Goal: Communication & Community: Answer question/provide support

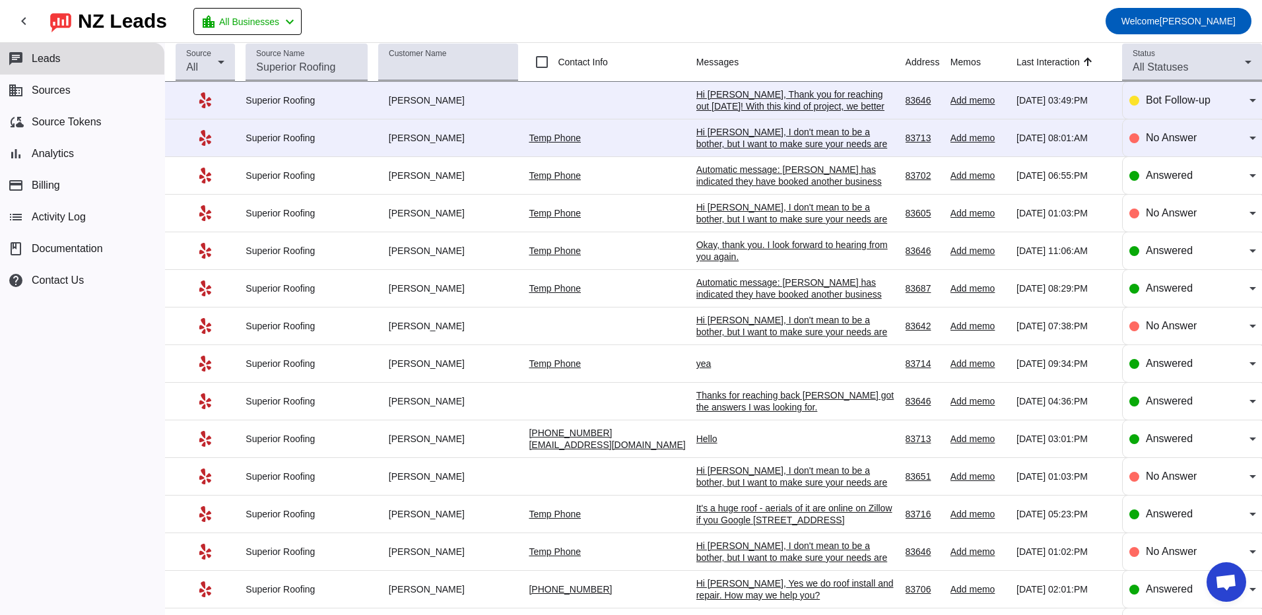
click at [104, 386] on div "chat Leads business Sources cloud_sync Source Tokens bar_chart Analytics paymen…" at bounding box center [82, 329] width 164 height 572
click at [734, 135] on div "Hi [PERSON_NAME], I don't mean to be a bother, but I want to make sure your nee…" at bounding box center [796, 144] width 198 height 36
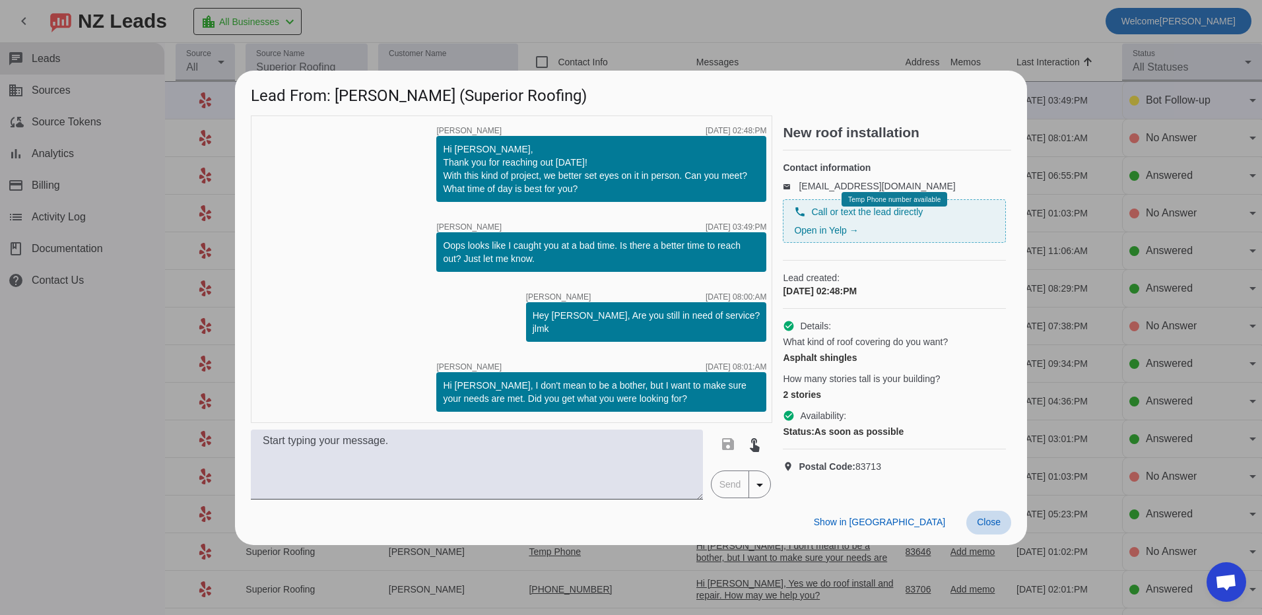
click at [1000, 528] on span "Close" at bounding box center [989, 522] width 24 height 11
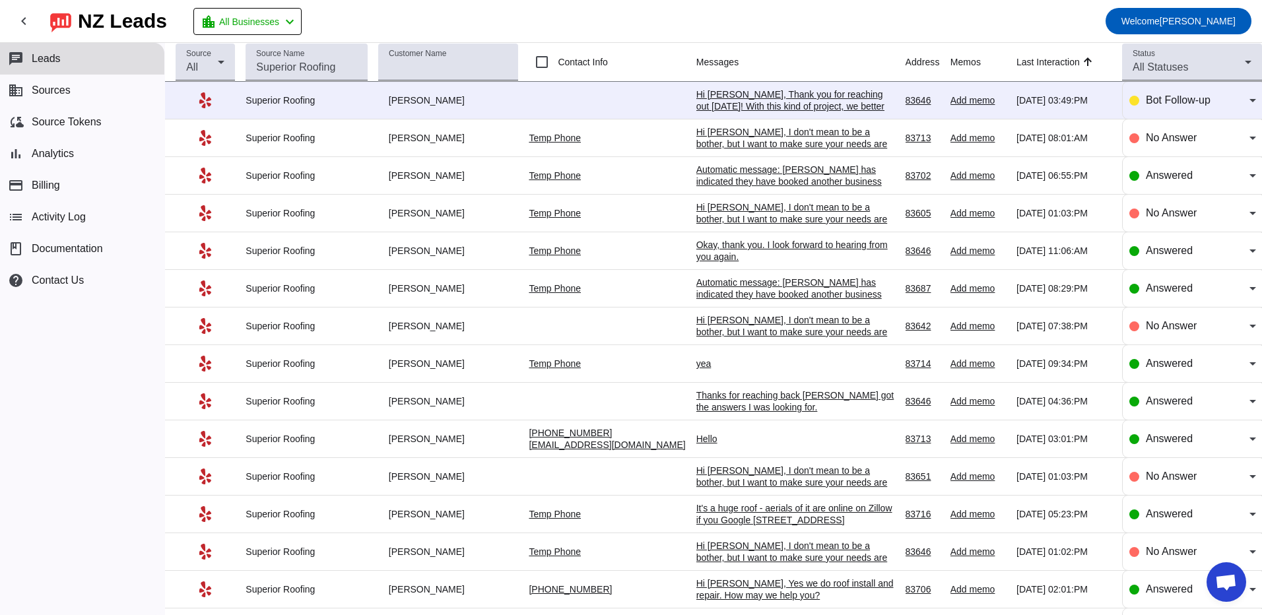
click at [732, 94] on div "Hi [PERSON_NAME], Thank you for reaching out [DATE]! With this kind of project,…" at bounding box center [796, 112] width 198 height 48
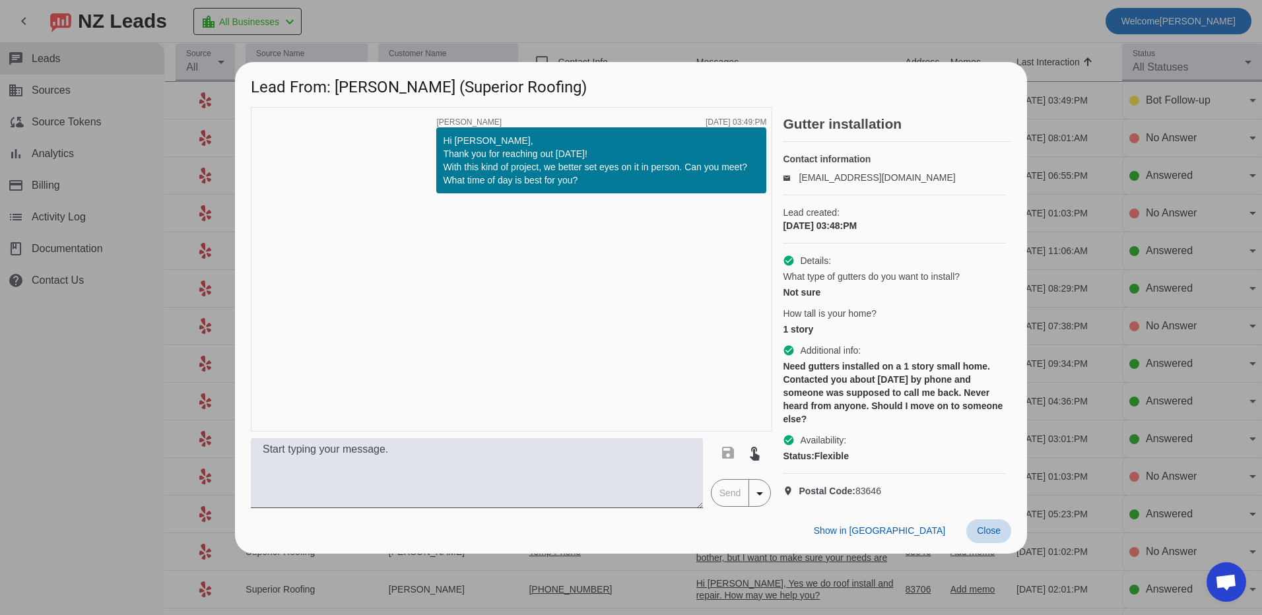
click at [986, 536] on span "Close" at bounding box center [989, 531] width 24 height 11
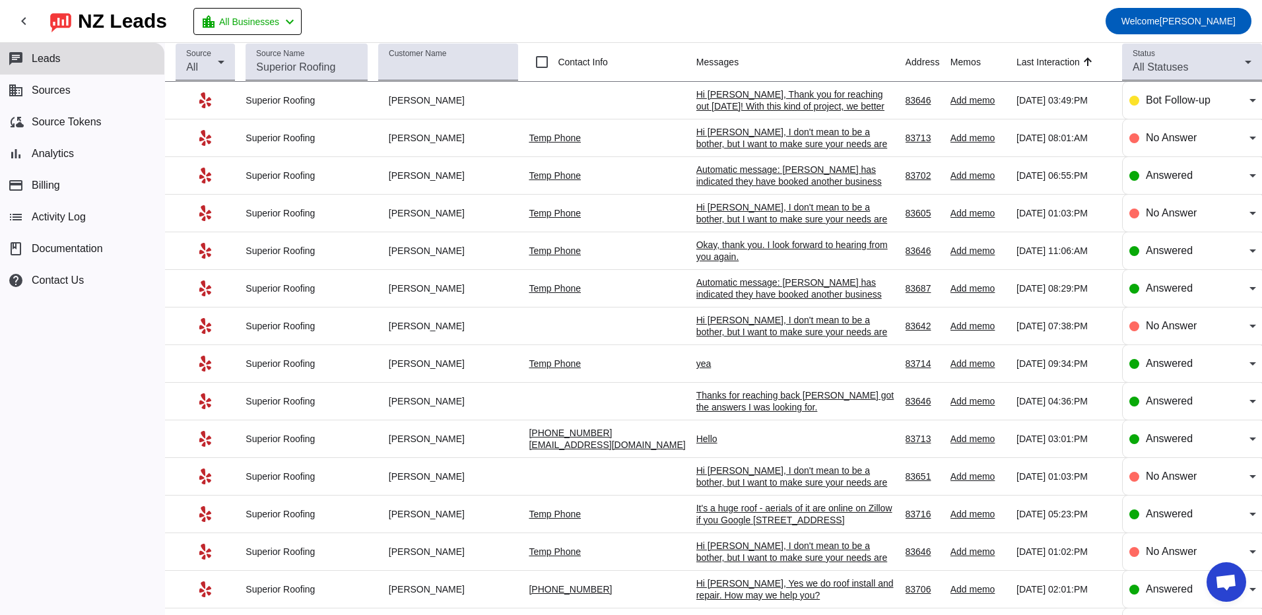
click at [579, 100] on td at bounding box center [612, 101] width 167 height 38
click at [717, 102] on div "Hi [PERSON_NAME], Thank you for reaching out [DATE]! With this kind of project,…" at bounding box center [796, 112] width 198 height 48
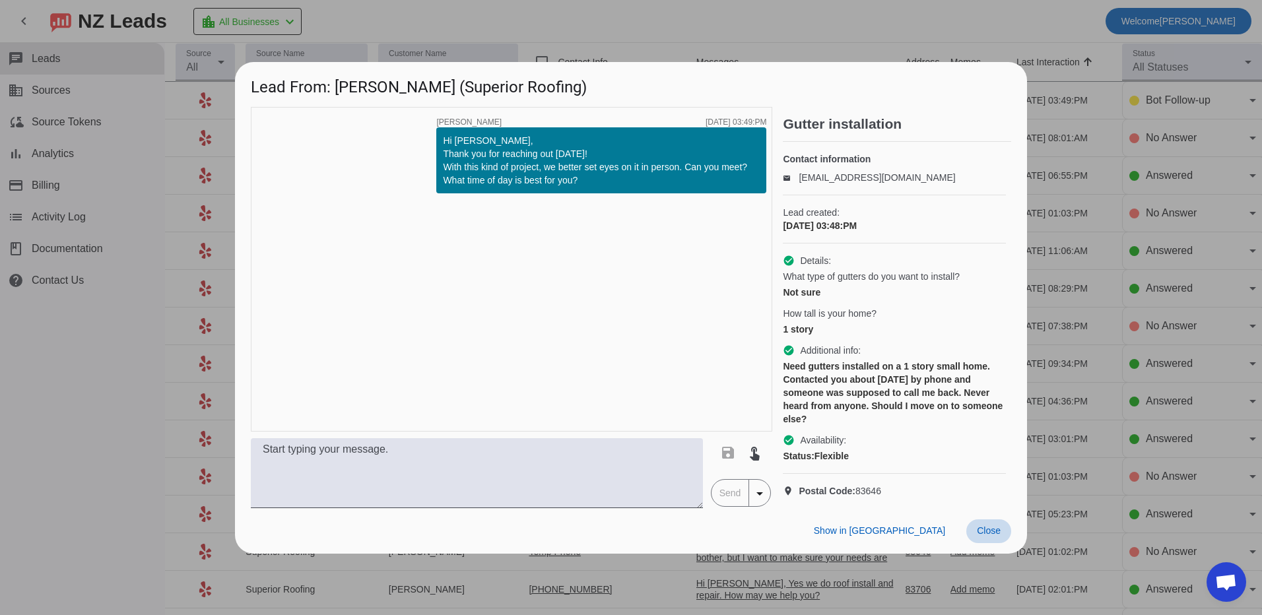
click at [996, 536] on span "Close" at bounding box center [989, 531] width 24 height 11
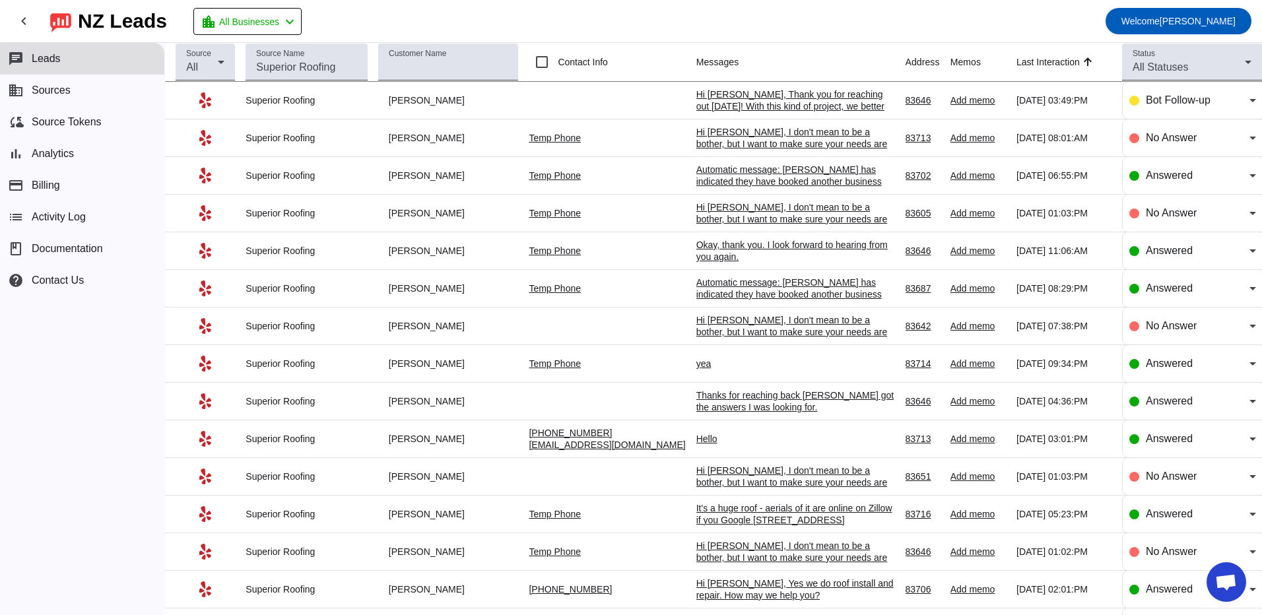
click at [738, 140] on div "Hi [PERSON_NAME], I don't mean to be a bother, but I want to make sure your nee…" at bounding box center [796, 144] width 198 height 36
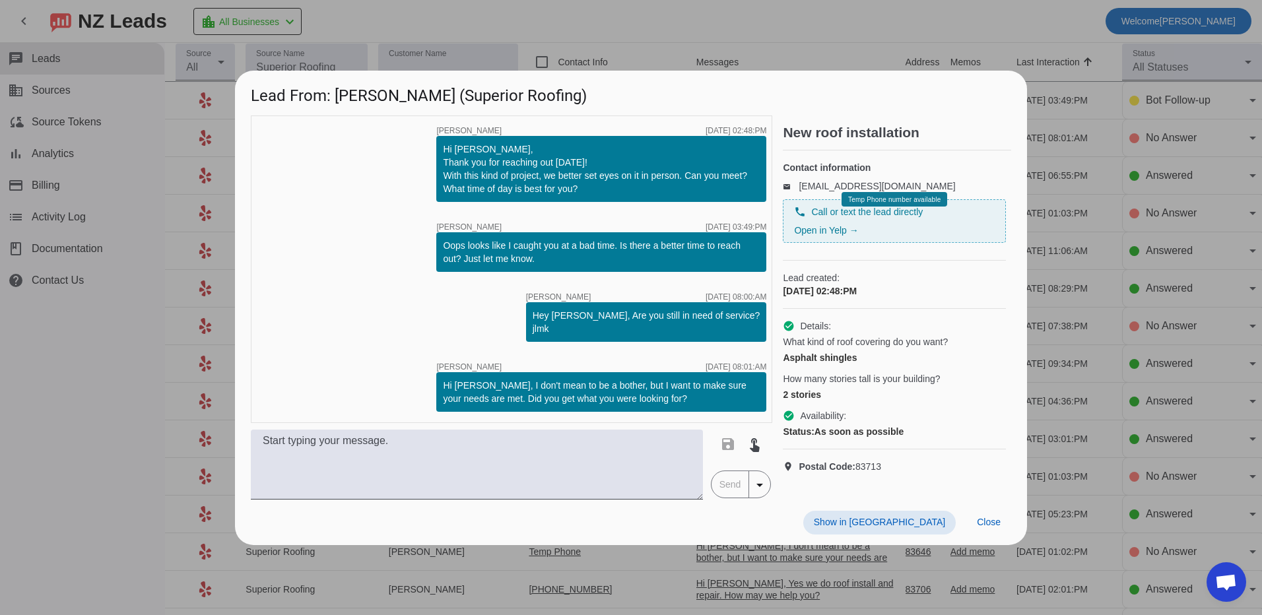
click at [990, 401] on div "2 stories" at bounding box center [894, 394] width 223 height 13
click at [979, 528] on span "Close" at bounding box center [989, 522] width 24 height 11
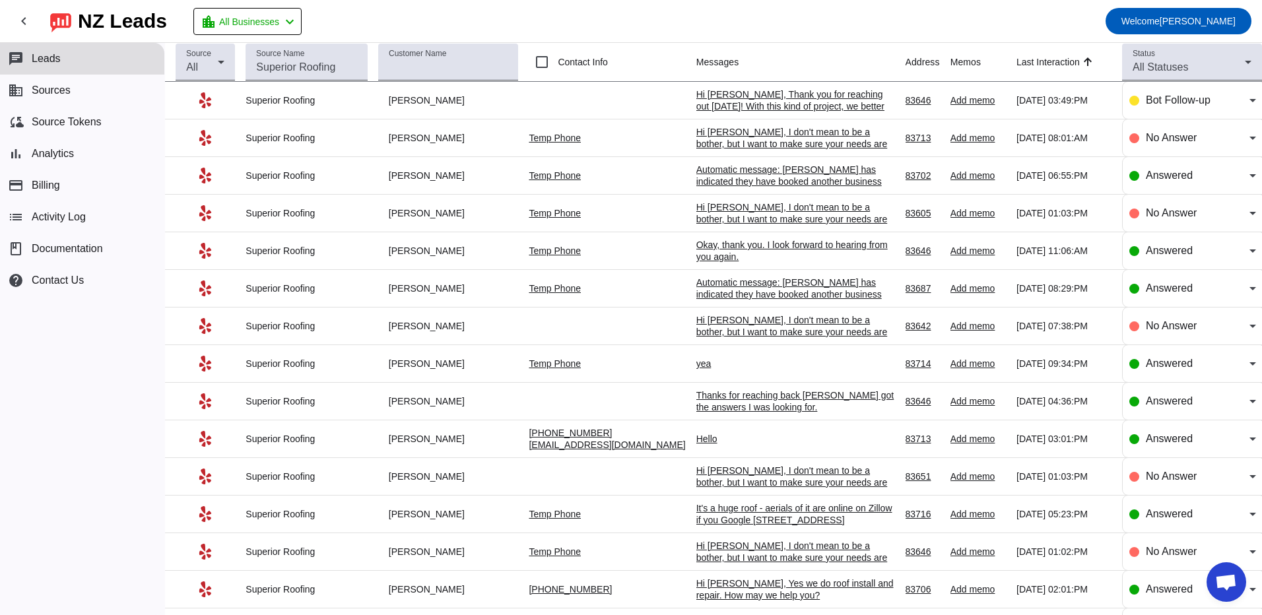
click at [761, 178] on div "Automatic message: [PERSON_NAME] has indicated they have booked another busines…" at bounding box center [796, 182] width 198 height 36
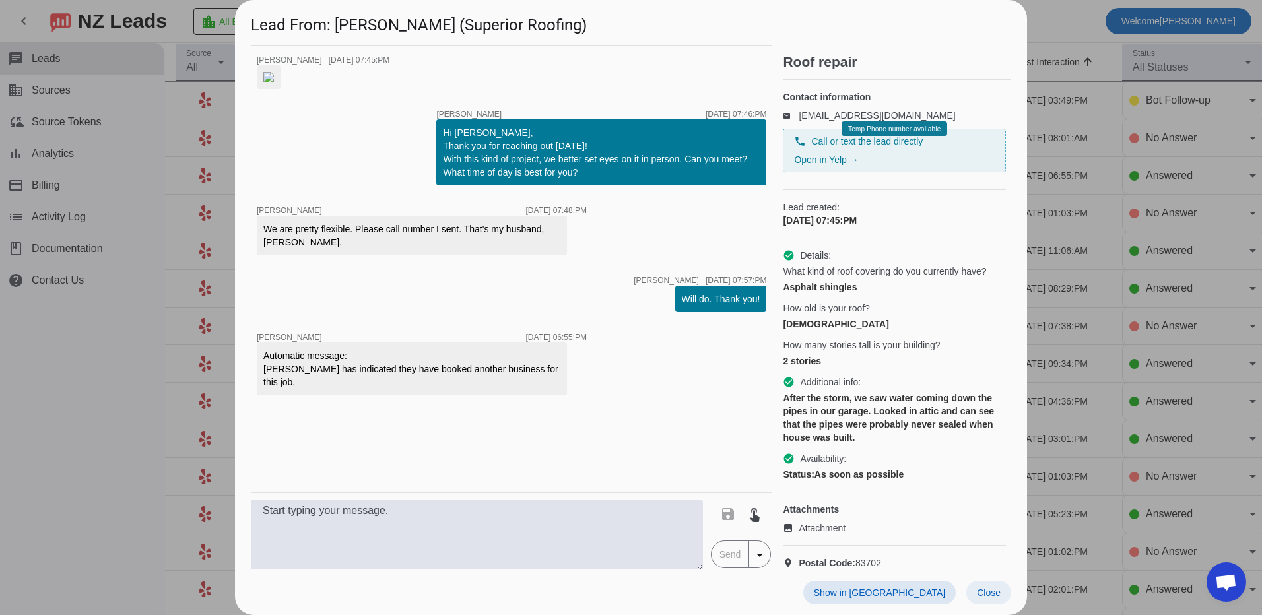
click at [990, 589] on span "Close" at bounding box center [989, 593] width 24 height 11
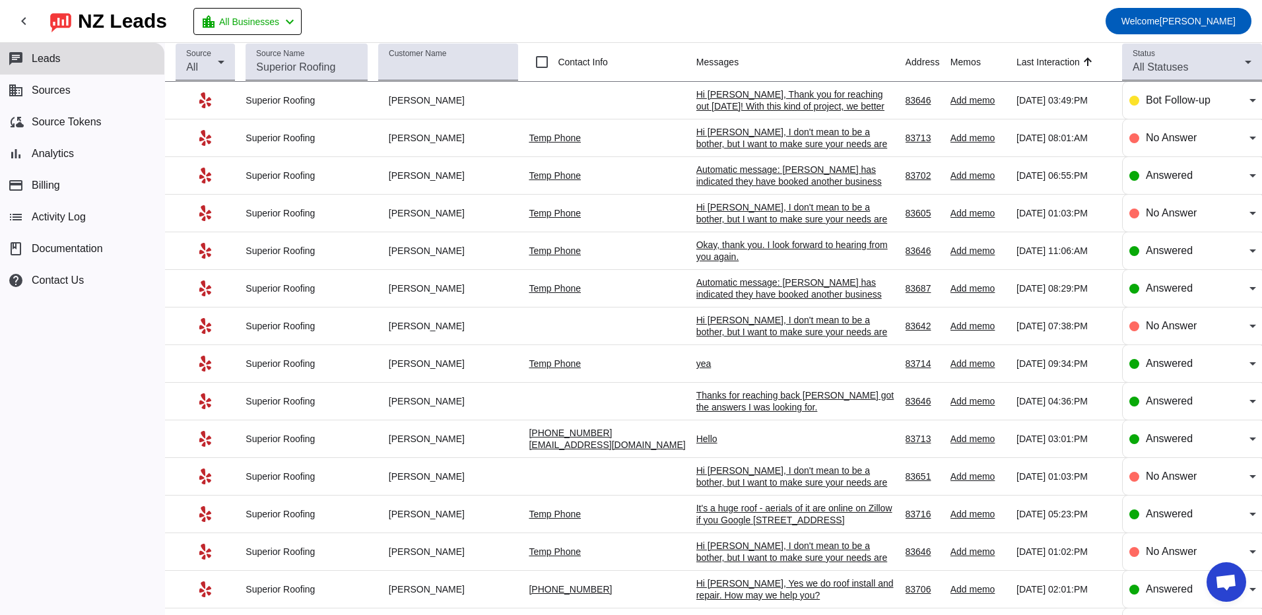
click at [790, 141] on div "Hi [PERSON_NAME], I don't mean to be a bother, but I want to make sure your nee…" at bounding box center [796, 144] width 198 height 36
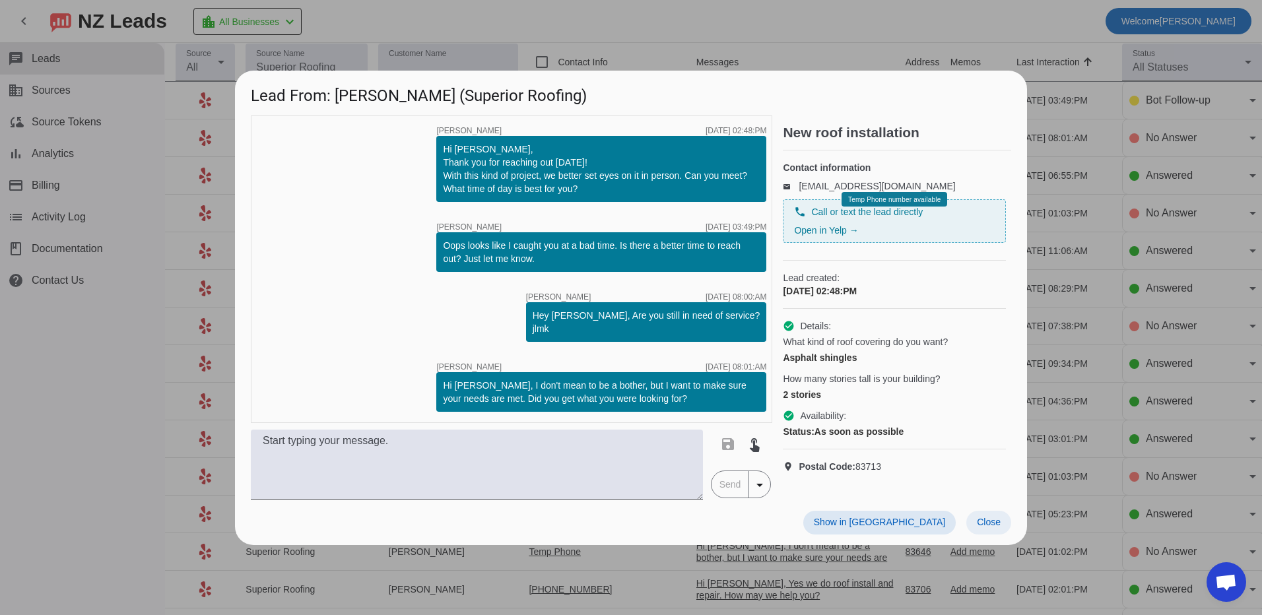
click at [987, 525] on span "Close" at bounding box center [989, 522] width 24 height 11
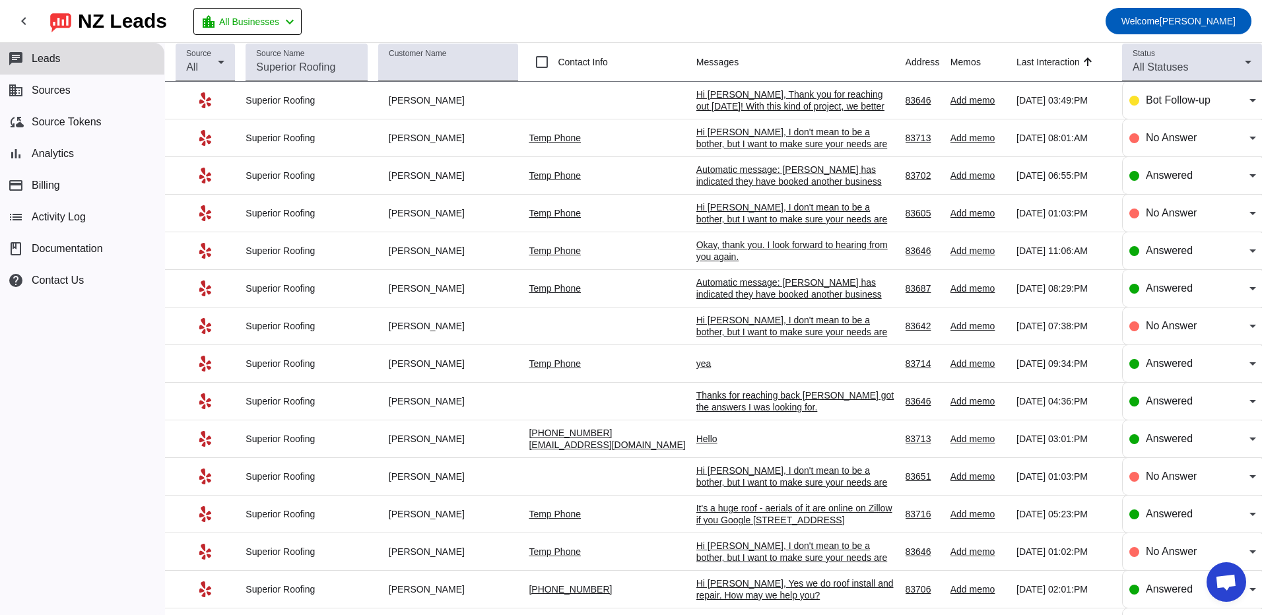
click at [736, 131] on div "Hi [PERSON_NAME], I don't mean to be a bother, but I want to make sure your nee…" at bounding box center [796, 144] width 198 height 36
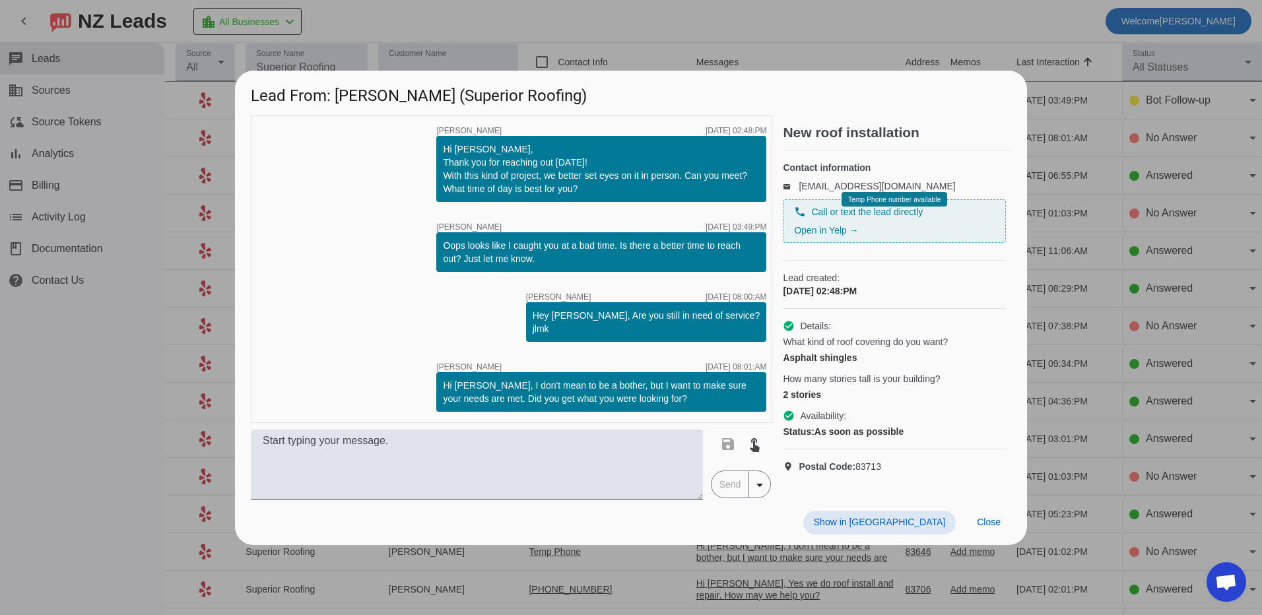
click at [809, 191] on link "[EMAIL_ADDRESS][DOMAIN_NAME]" at bounding box center [877, 186] width 156 height 11
click at [1054, 219] on div at bounding box center [631, 307] width 1262 height 615
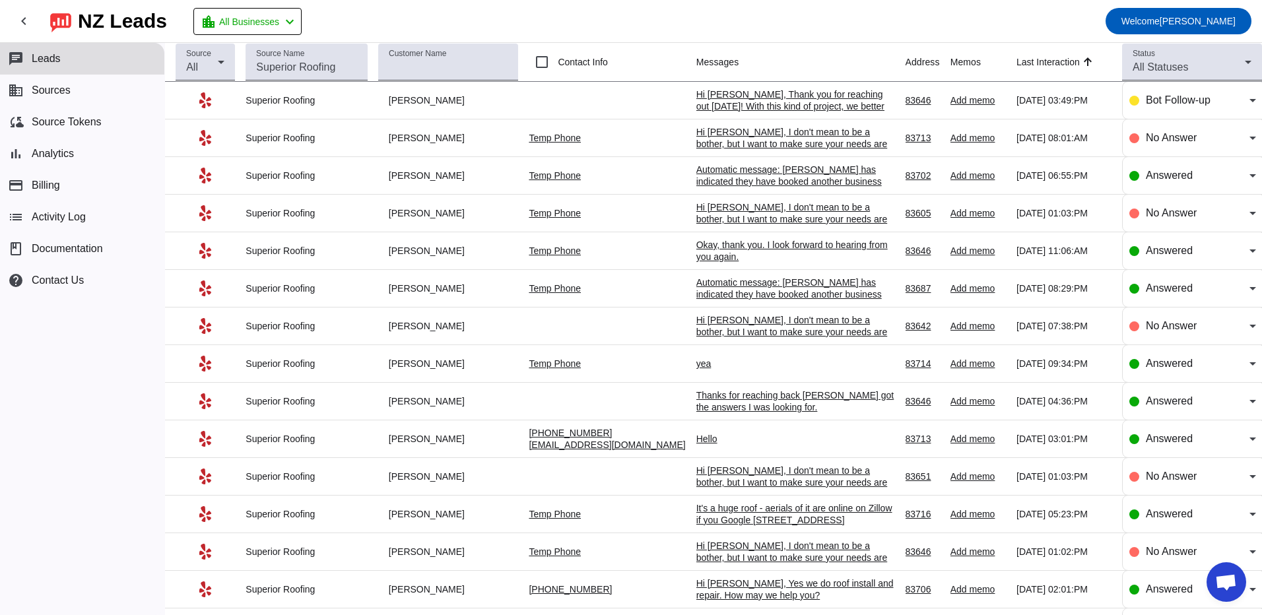
click at [718, 100] on div "Hi [PERSON_NAME], Thank you for reaching out [DATE]! With this kind of project,…" at bounding box center [796, 112] width 198 height 48
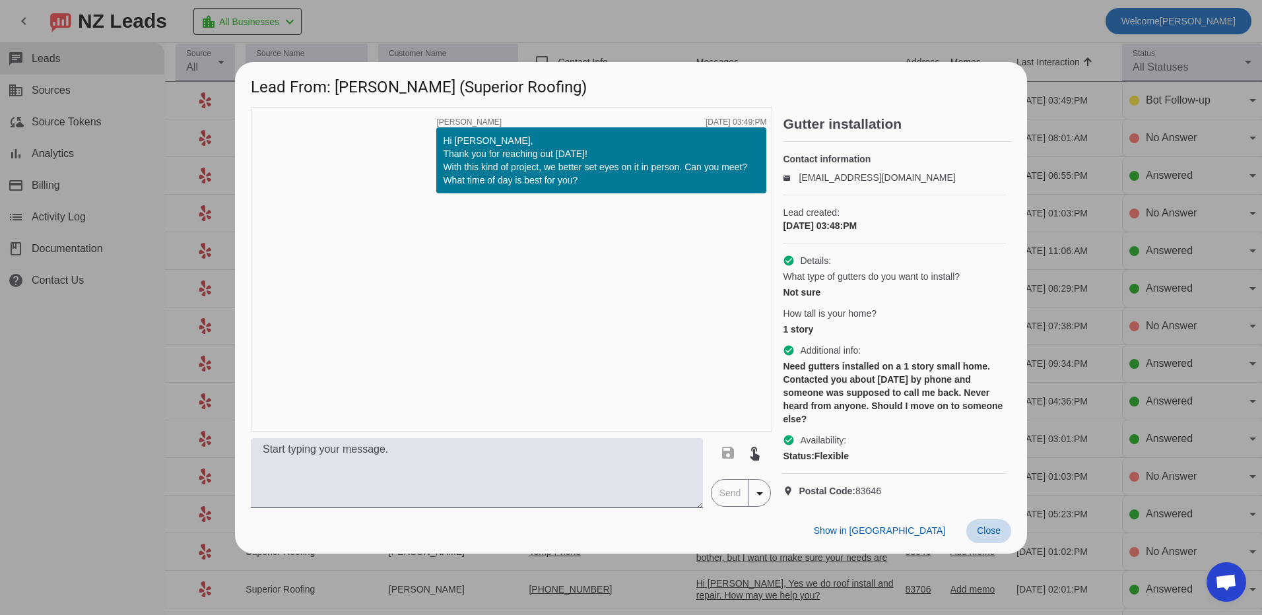
click at [994, 543] on span at bounding box center [989, 532] width 45 height 24
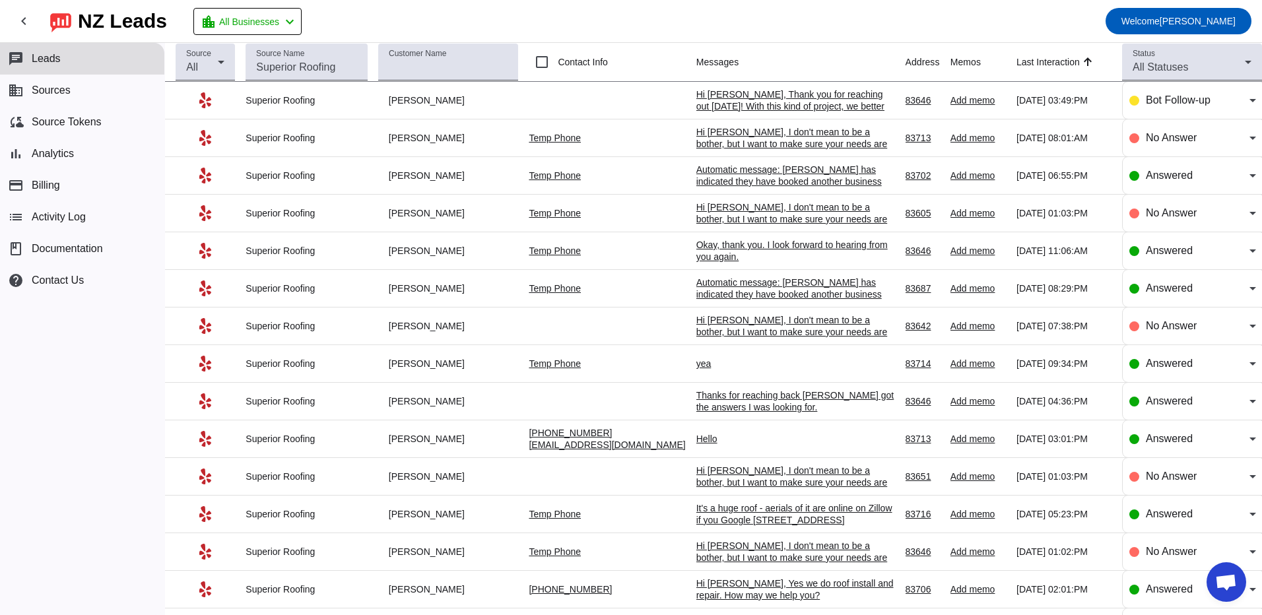
click at [697, 106] on div "Hi [PERSON_NAME], Thank you for reaching out [DATE]! With this kind of project,…" at bounding box center [796, 112] width 198 height 48
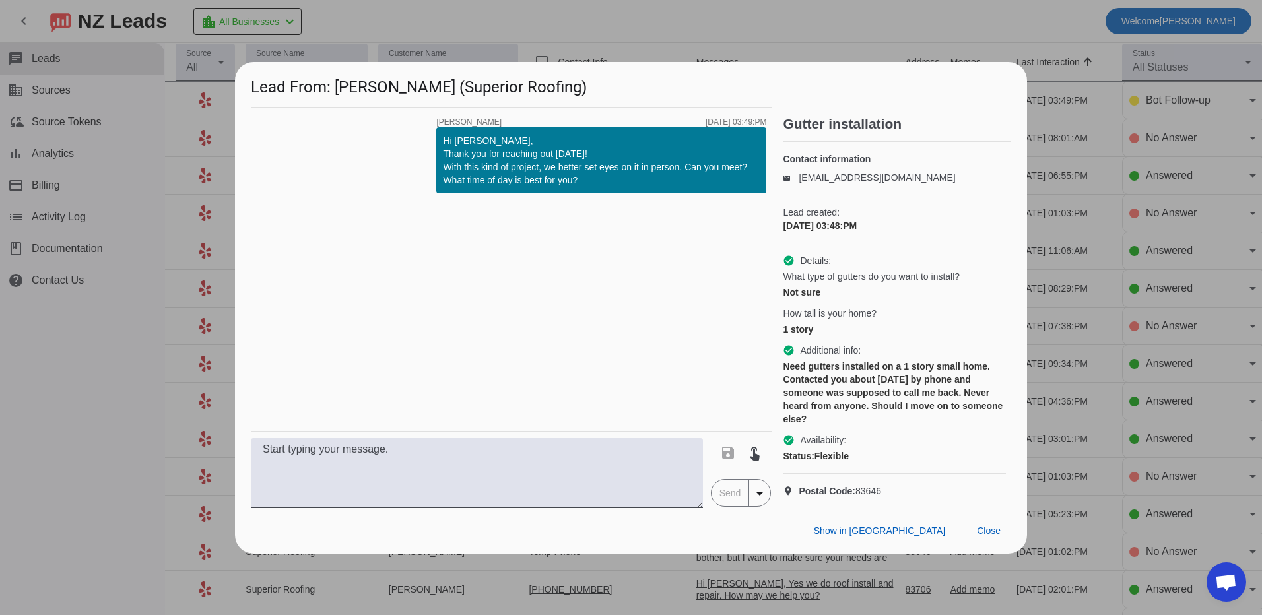
click at [1203, 203] on div at bounding box center [631, 307] width 1262 height 615
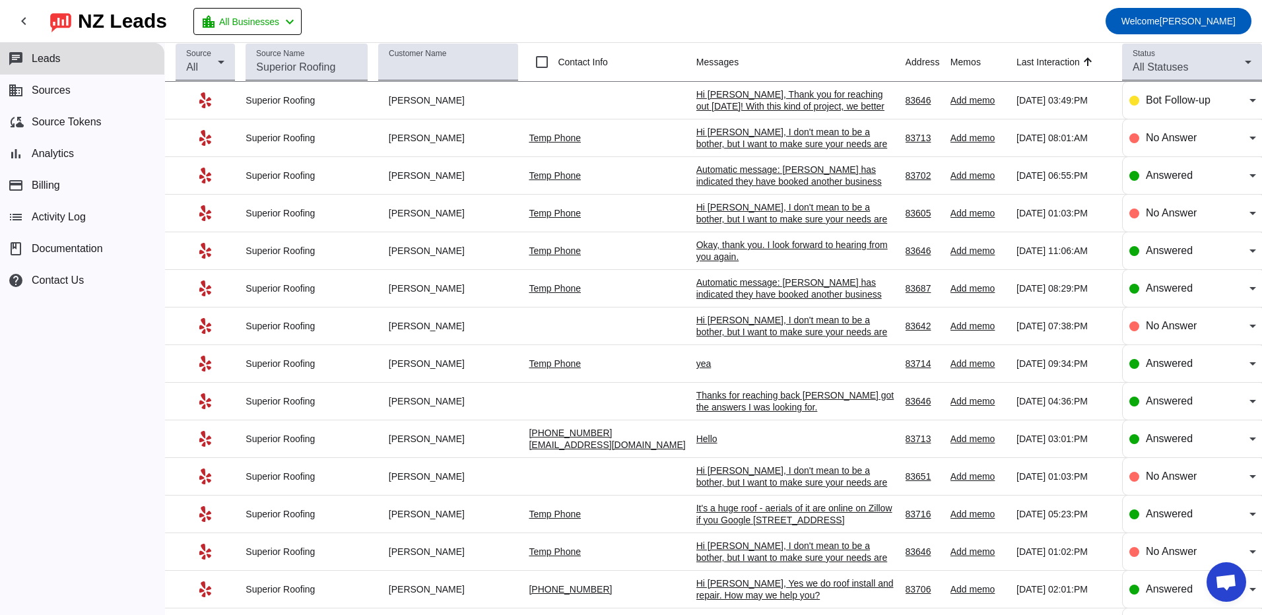
click at [568, 137] on link "Temp Phone" at bounding box center [555, 138] width 52 height 11
click at [839, 102] on div "Hi Leslie, Thank you for reaching out today! With this kind of project, we bett…" at bounding box center [796, 112] width 198 height 48
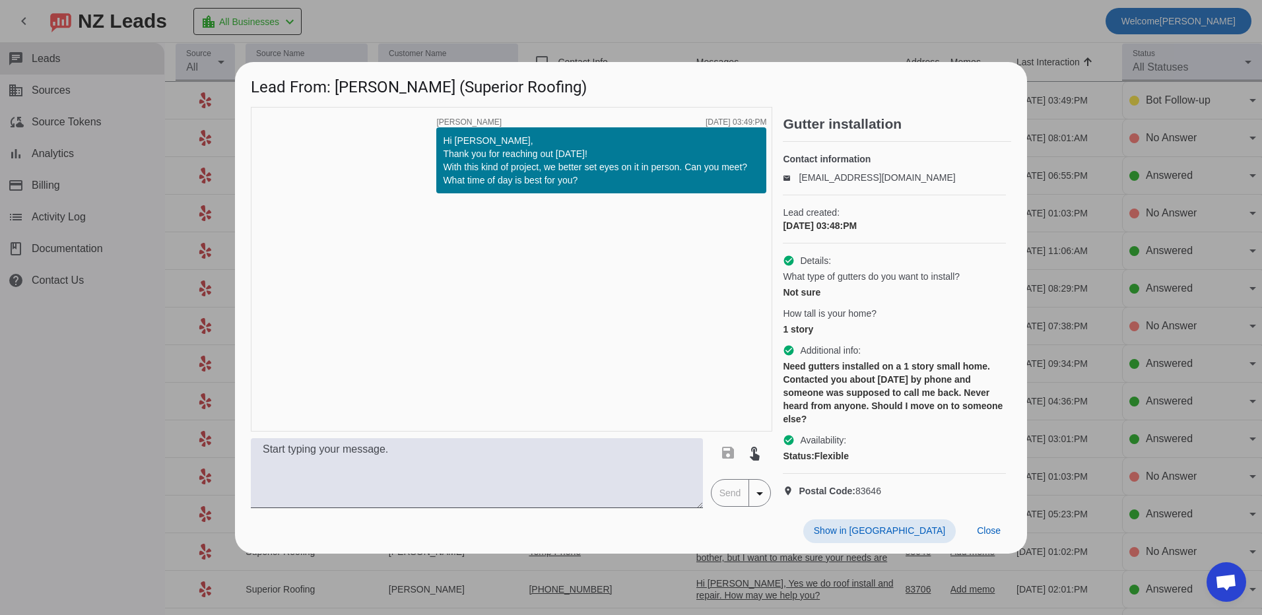
click at [857, 174] on link "[EMAIL_ADDRESS][DOMAIN_NAME]" at bounding box center [877, 177] width 156 height 11
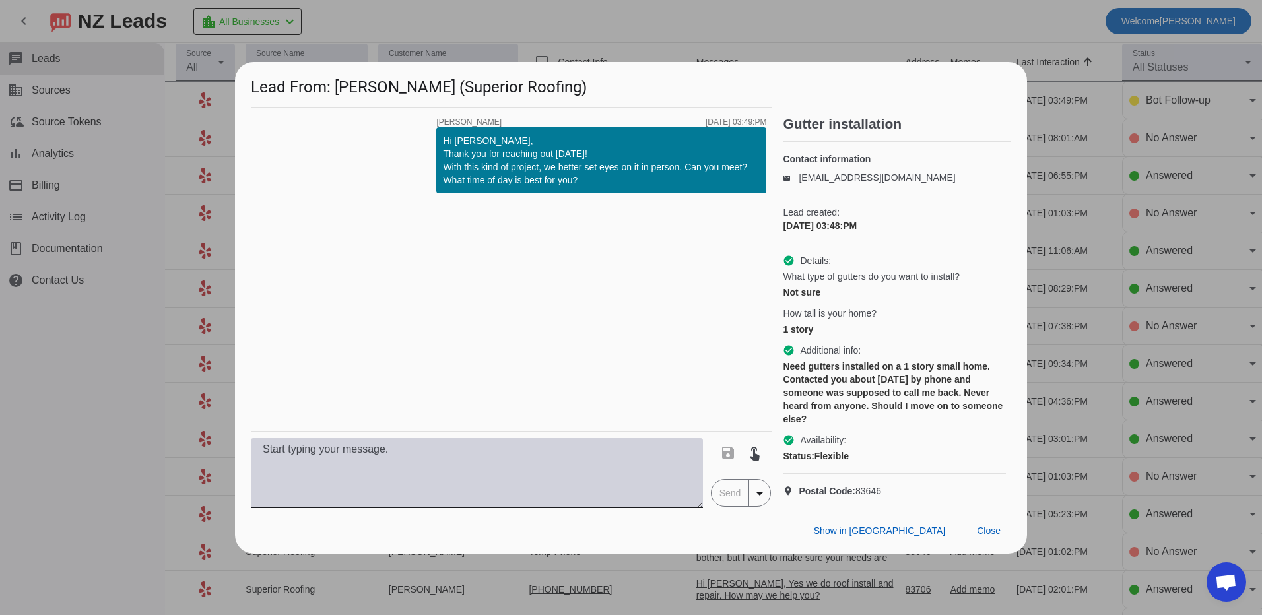
click at [483, 476] on textarea at bounding box center [477, 473] width 452 height 70
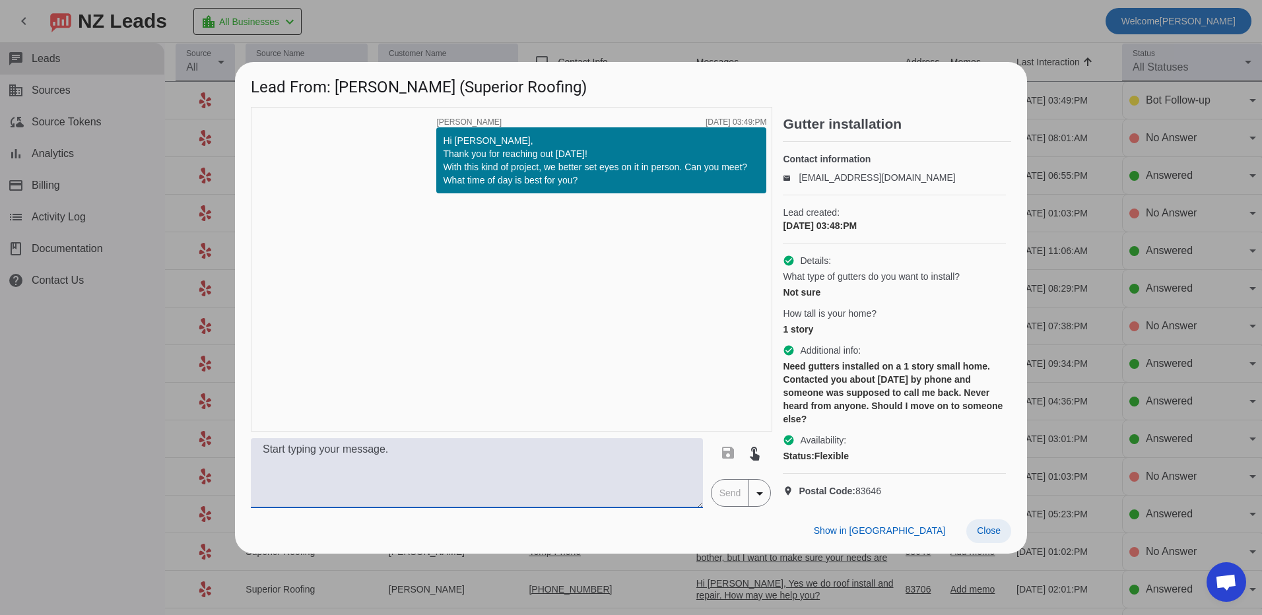
click at [983, 536] on span "Close" at bounding box center [989, 531] width 24 height 11
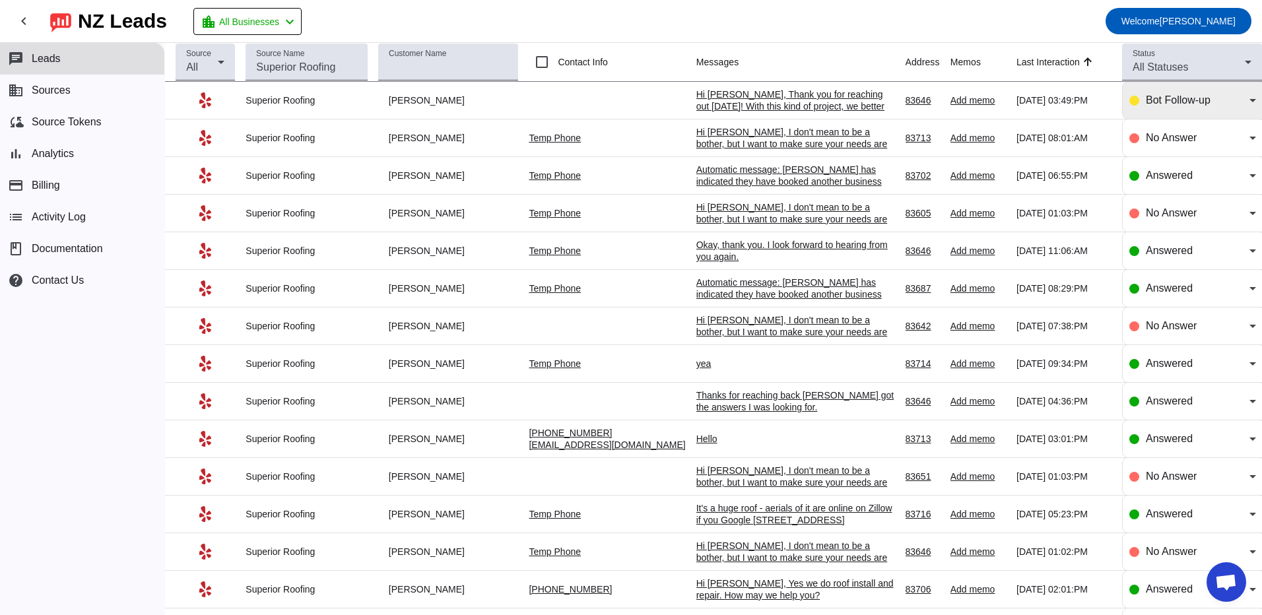
click at [1245, 103] on icon at bounding box center [1253, 100] width 16 height 16
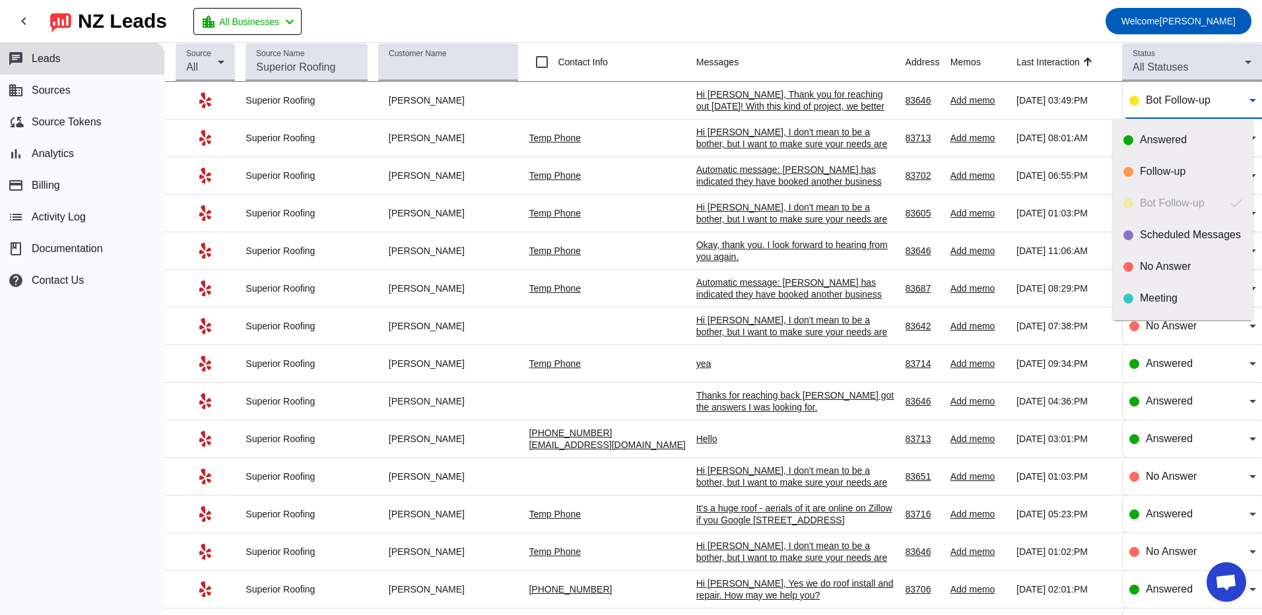
click at [1035, 101] on div at bounding box center [631, 307] width 1262 height 615
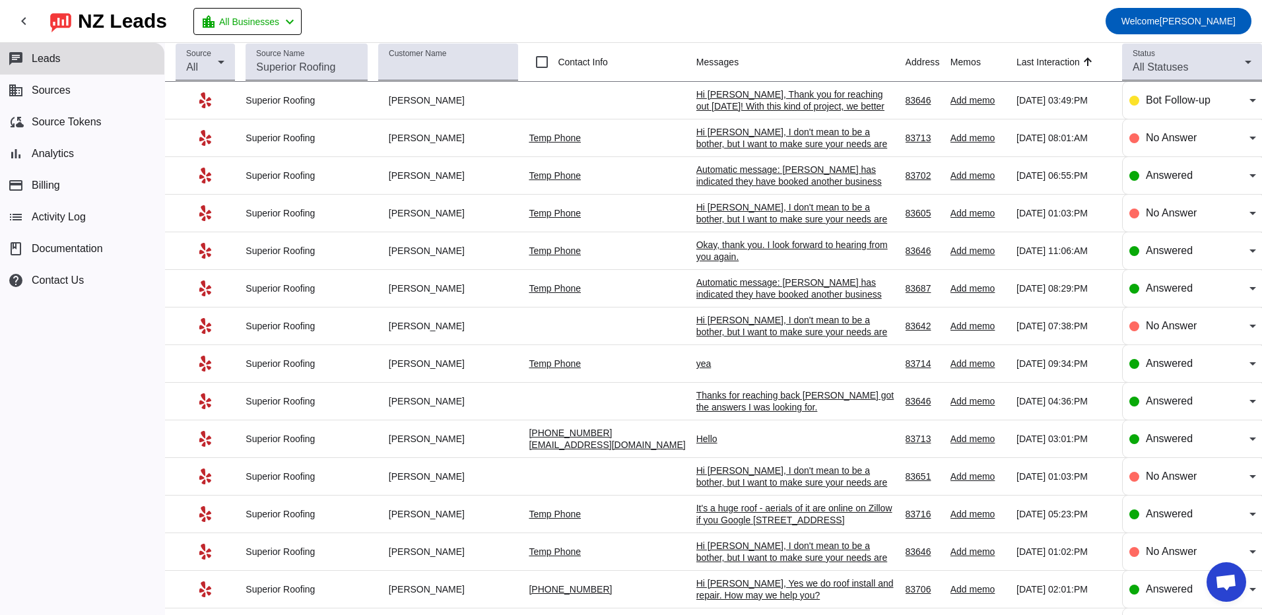
click at [743, 103] on div "Hi [PERSON_NAME], Thank you for reaching out [DATE]! With this kind of project,…" at bounding box center [796, 112] width 198 height 48
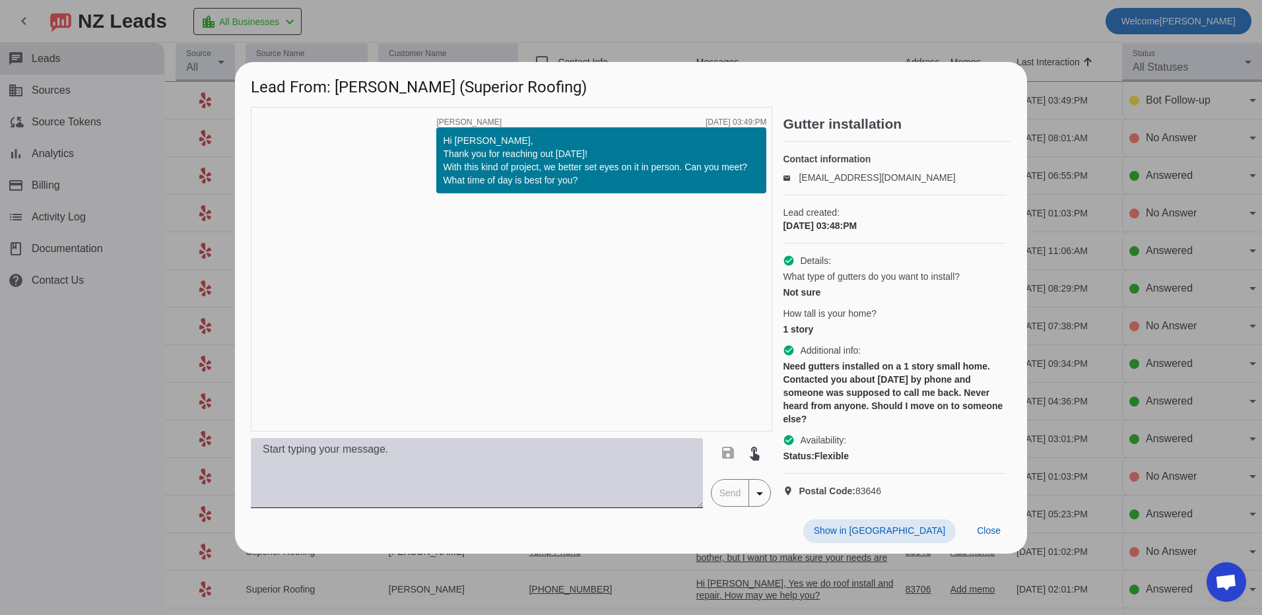
click at [471, 457] on textarea at bounding box center [477, 473] width 452 height 70
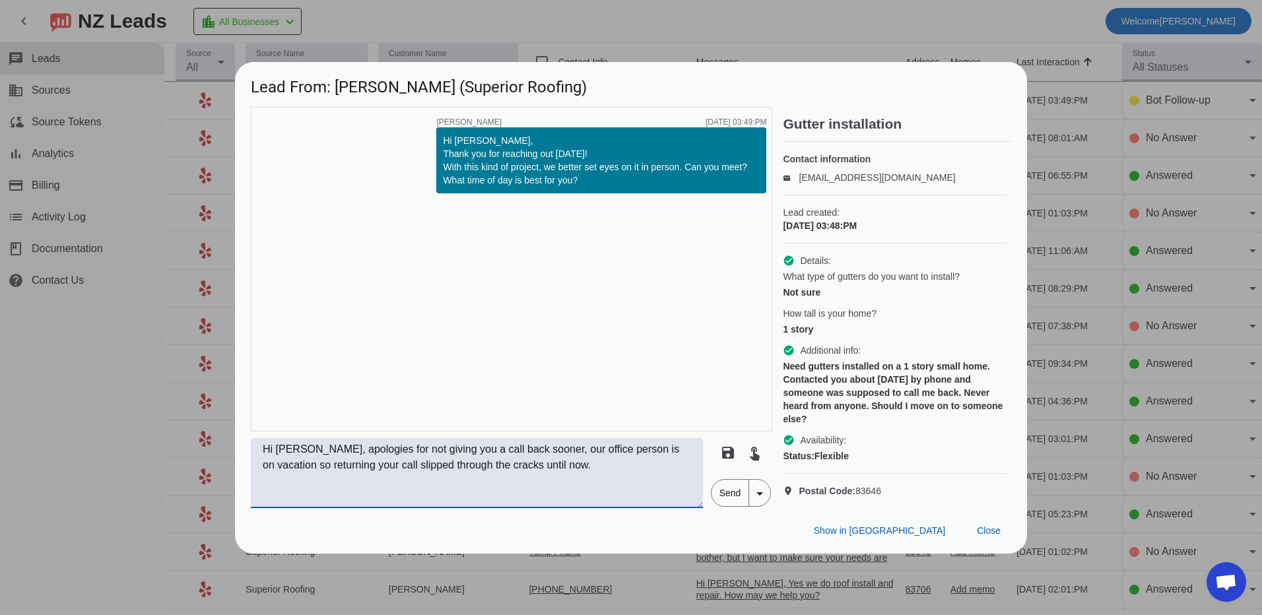
type textarea "Hi Leslie, apologies for not giving you a call back sooner, our office person i…"
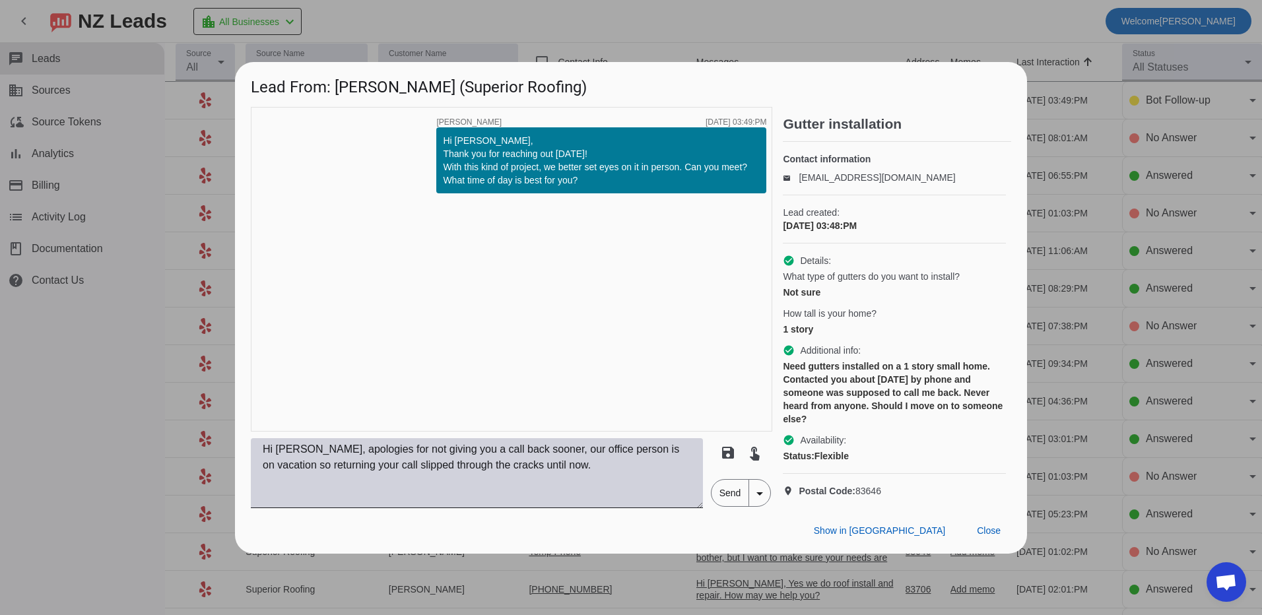
click at [351, 479] on textarea "Hi Leslie, apologies for not giving you a call back sooner, our office person i…" at bounding box center [477, 473] width 452 height 70
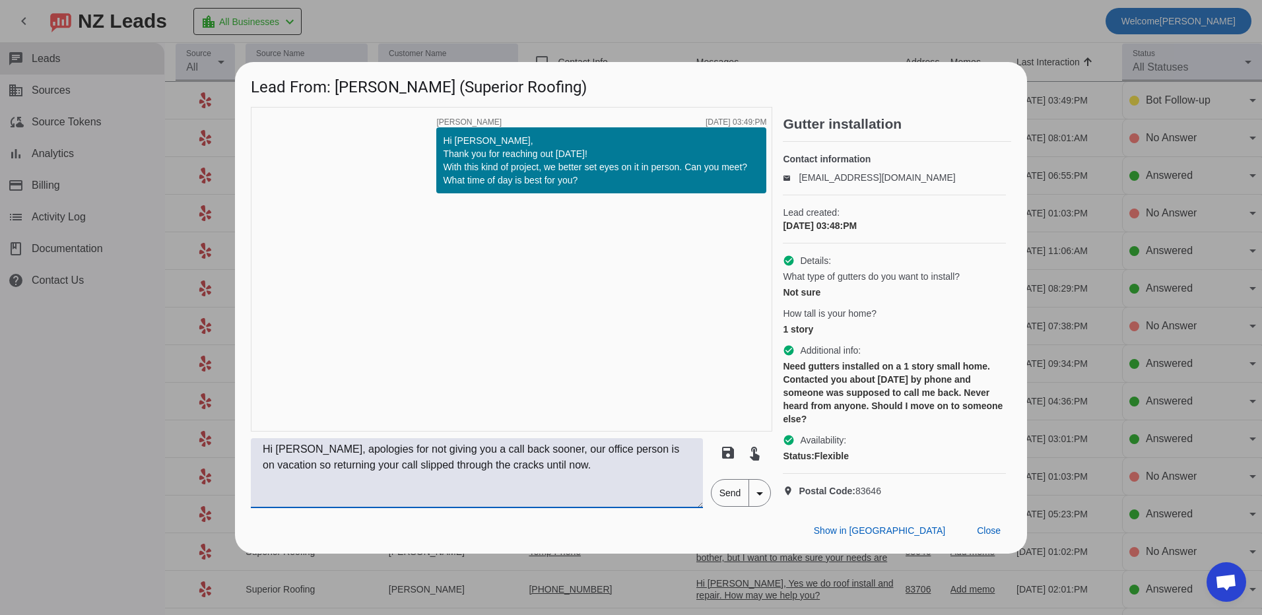
click at [351, 479] on textarea "Hi Leslie, apologies for not giving you a call back sooner, our office person i…" at bounding box center [477, 473] width 452 height 70
click at [289, 476] on textarea at bounding box center [477, 473] width 452 height 70
click at [514, 473] on textarea "Hi Leslie, apologies for not returning your call sooner! Our office person is o…" at bounding box center [477, 473] width 452 height 70
click at [520, 481] on textarea "Hi Leslie, apologies for not returning your call sooner! Our office person is o…" at bounding box center [477, 473] width 452 height 70
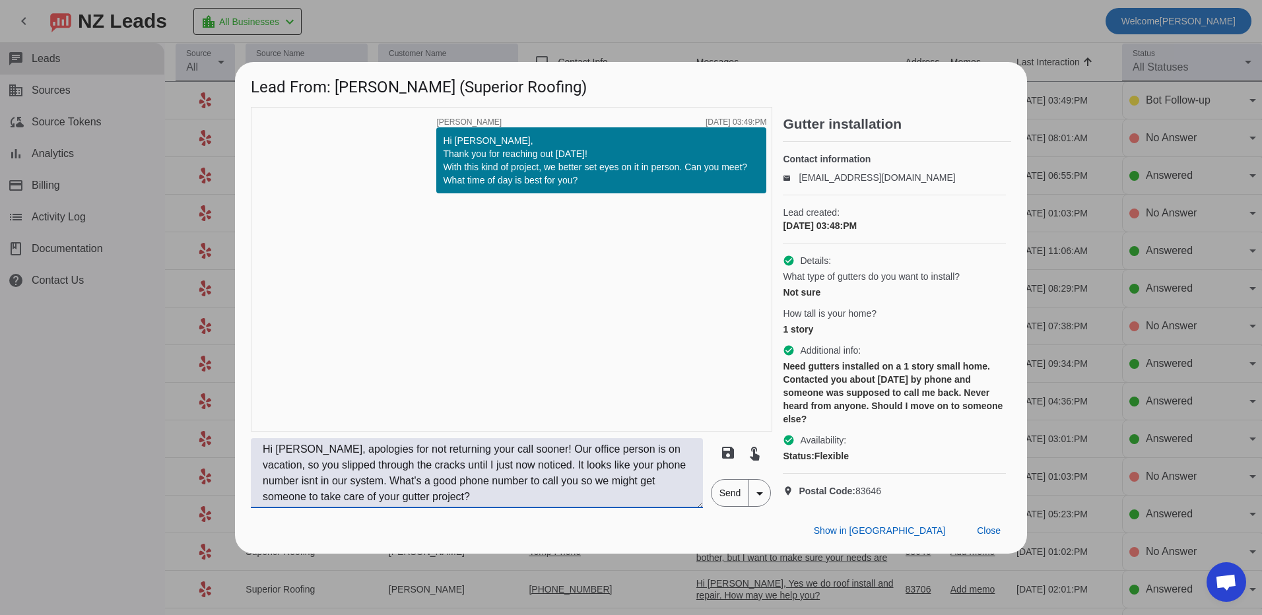
type textarea "Hi Leslie, apologies for not returning your call sooner! Our office person is o…"
click at [737, 506] on span "Send" at bounding box center [731, 493] width 38 height 26
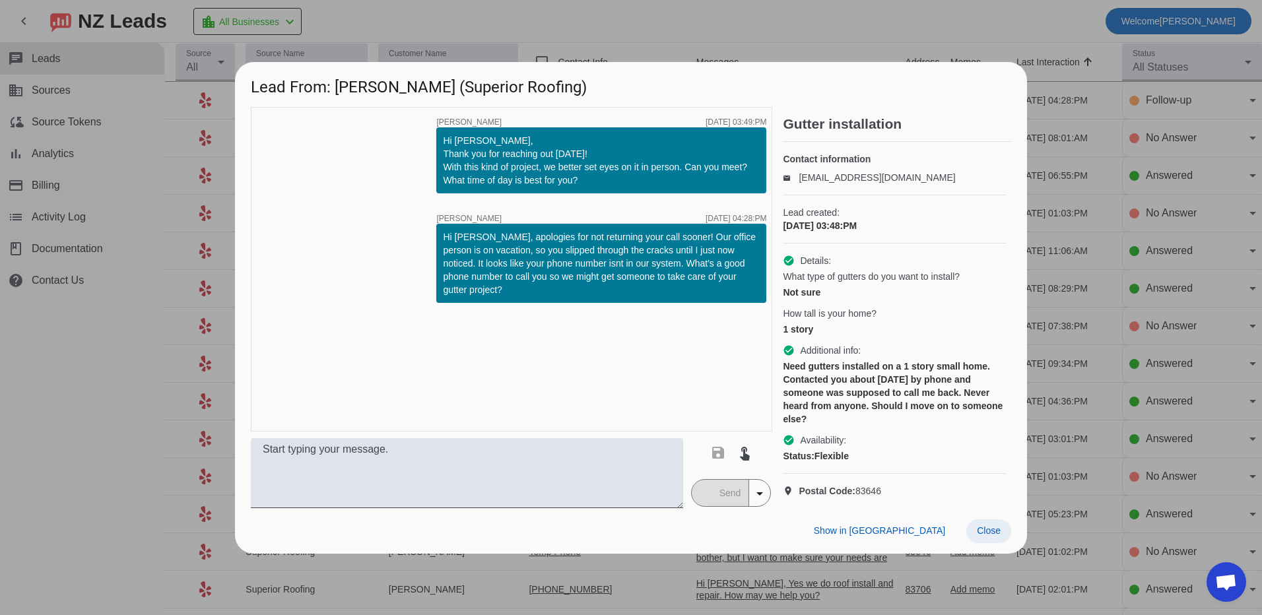
click at [986, 536] on span "Close" at bounding box center [989, 531] width 24 height 11
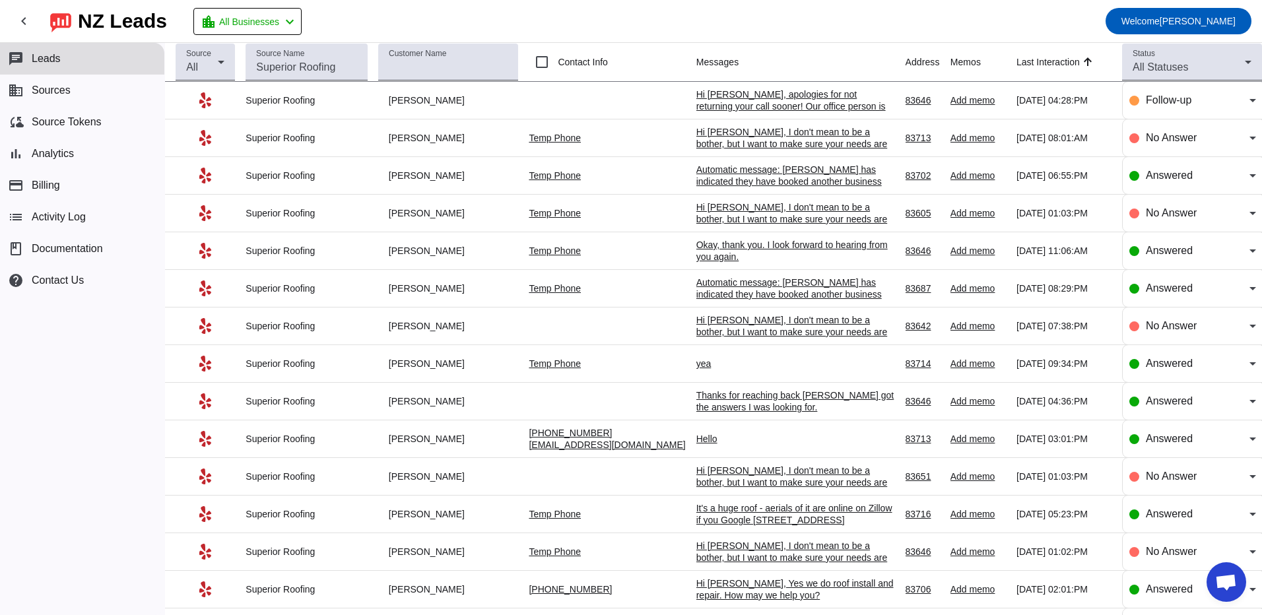
click at [603, 212] on div "Temp Phone" at bounding box center [607, 213] width 156 height 12
click at [745, 137] on div "Hi [PERSON_NAME], I don't mean to be a bother, but I want to make sure your nee…" at bounding box center [796, 144] width 198 height 36
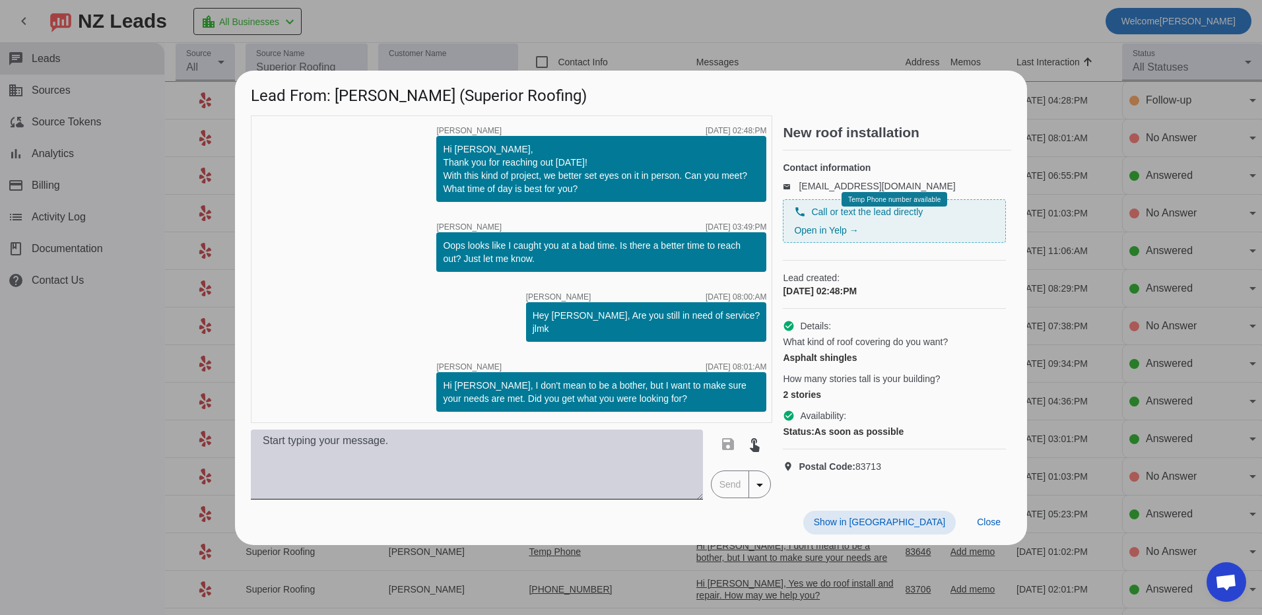
click at [467, 463] on textarea at bounding box center [477, 465] width 452 height 70
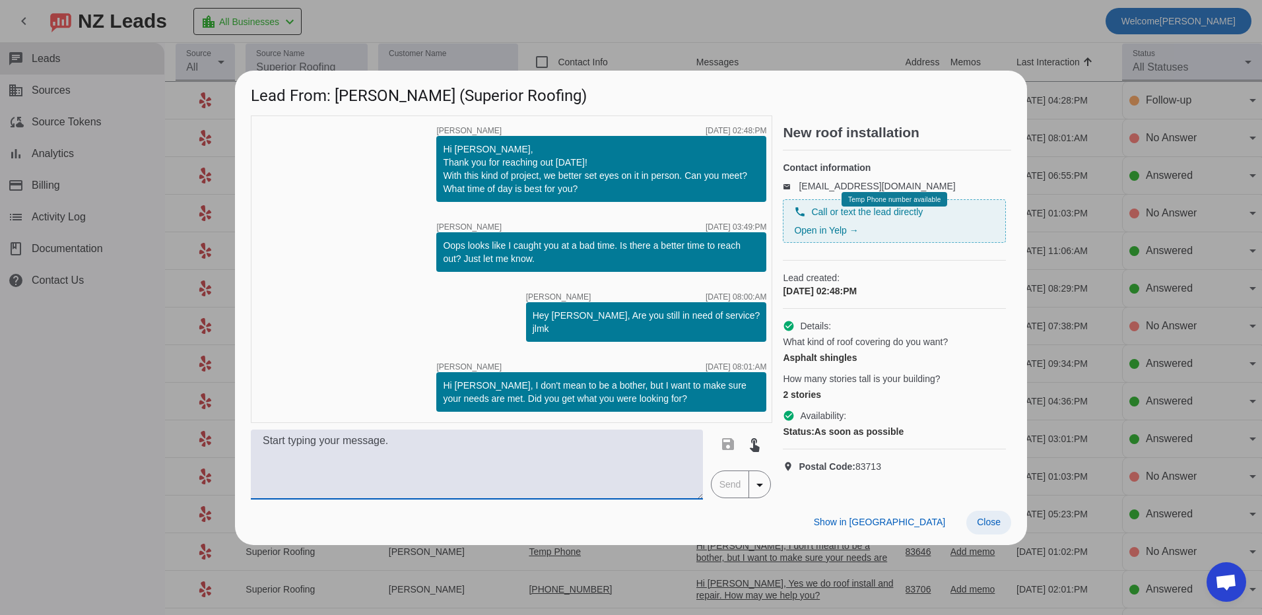
click at [999, 526] on span "Close" at bounding box center [989, 522] width 24 height 11
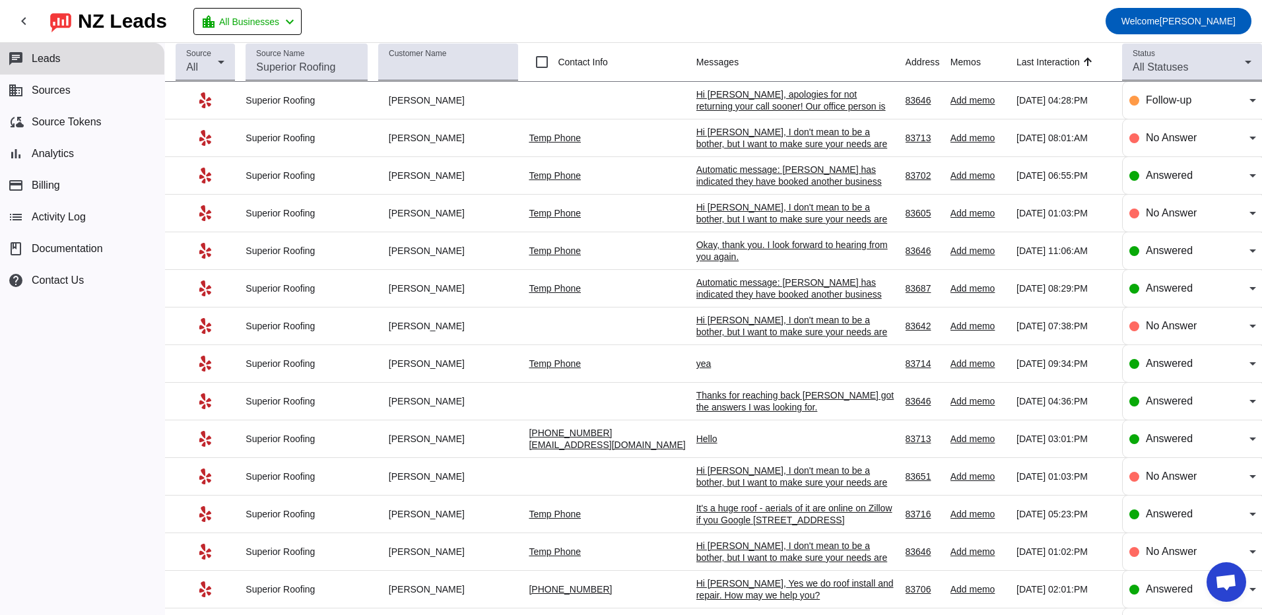
click at [570, 140] on link "Temp Phone" at bounding box center [555, 138] width 52 height 11
click at [744, 143] on div "Hi [PERSON_NAME], I don't mean to be a bother, but I want to make sure your nee…" at bounding box center [796, 144] width 198 height 36
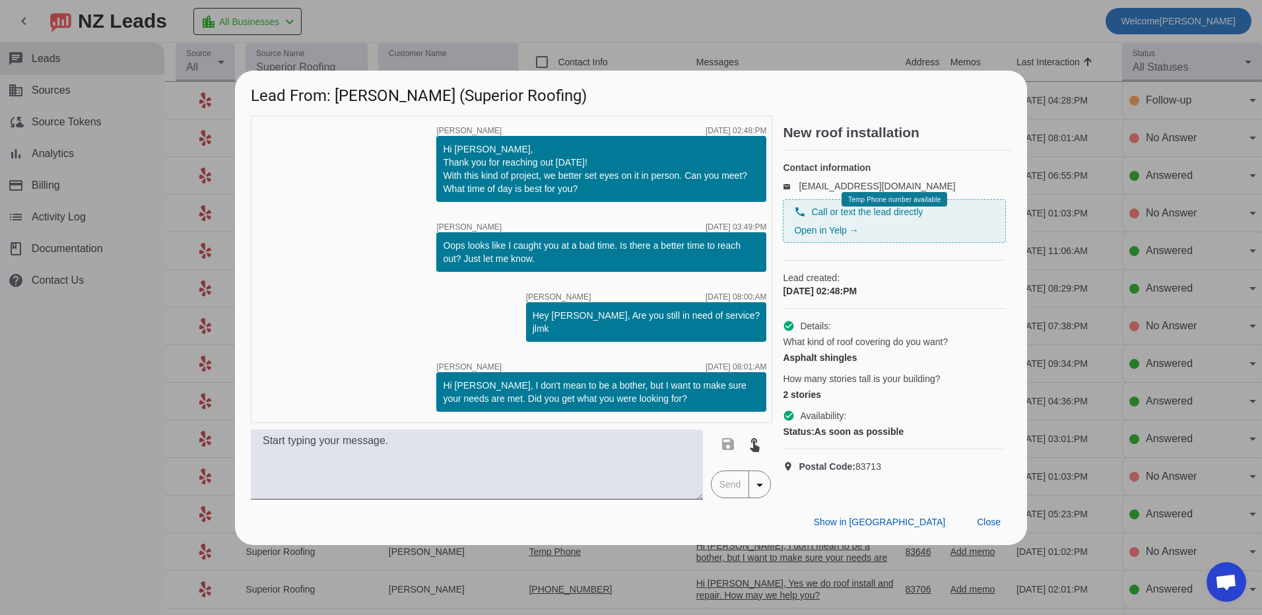
click at [856, 28] on div at bounding box center [631, 307] width 1262 height 615
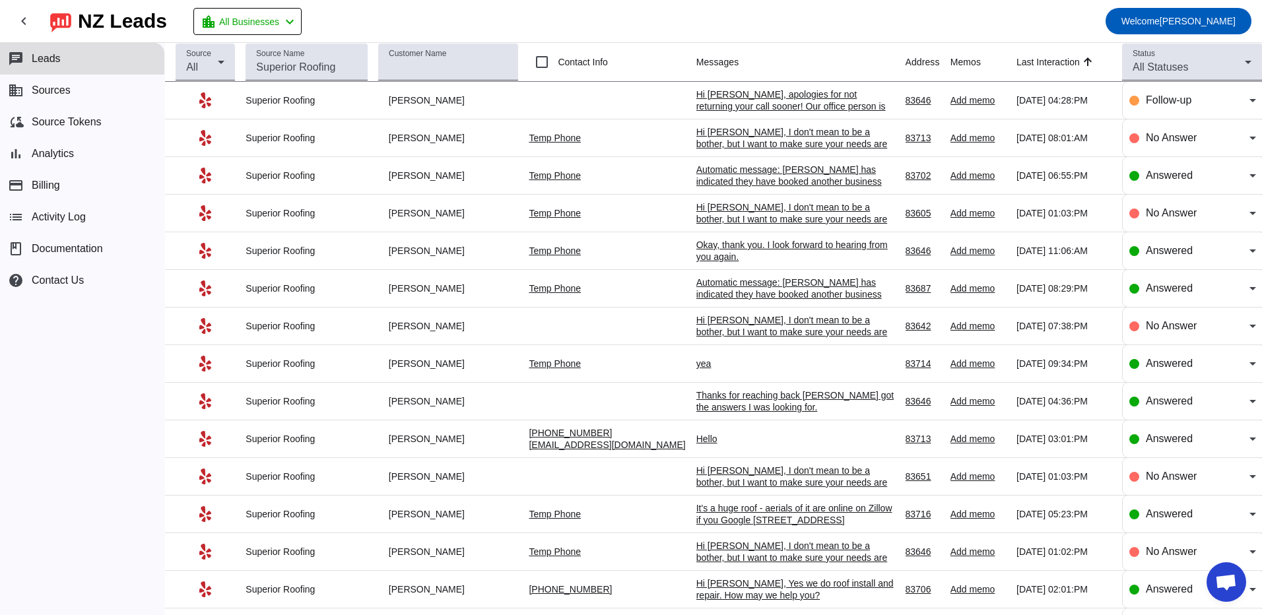
click at [755, 137] on div "Hi [PERSON_NAME], I don't mean to be a bother, but I want to make sure your nee…" at bounding box center [796, 144] width 198 height 36
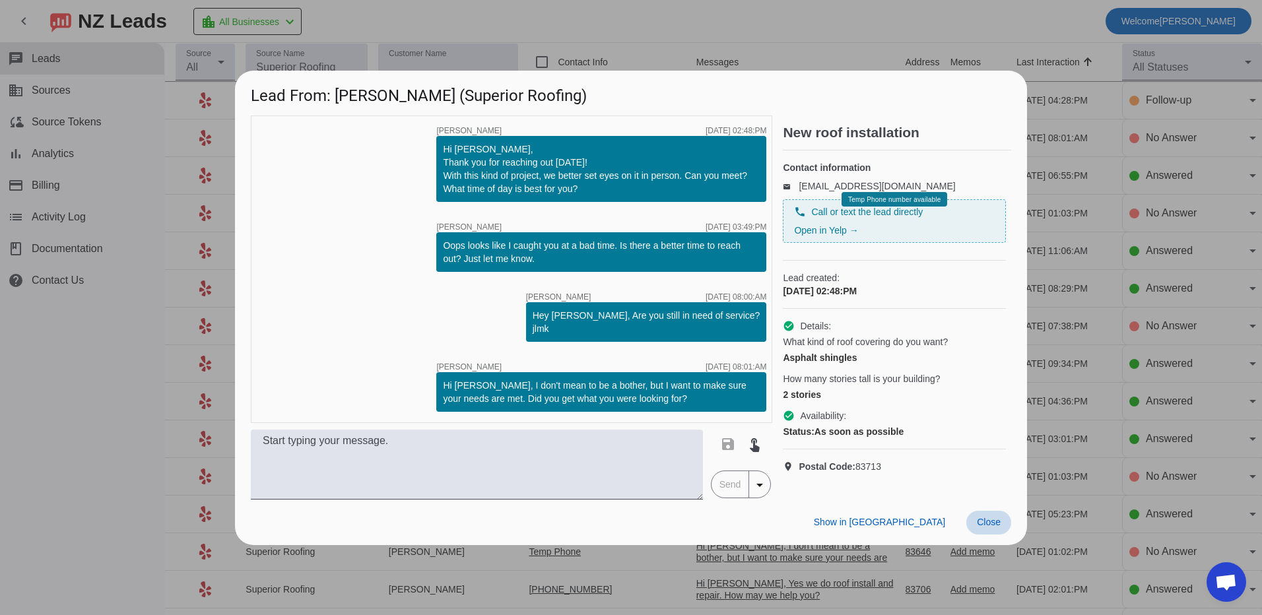
click at [988, 520] on span at bounding box center [989, 523] width 45 height 24
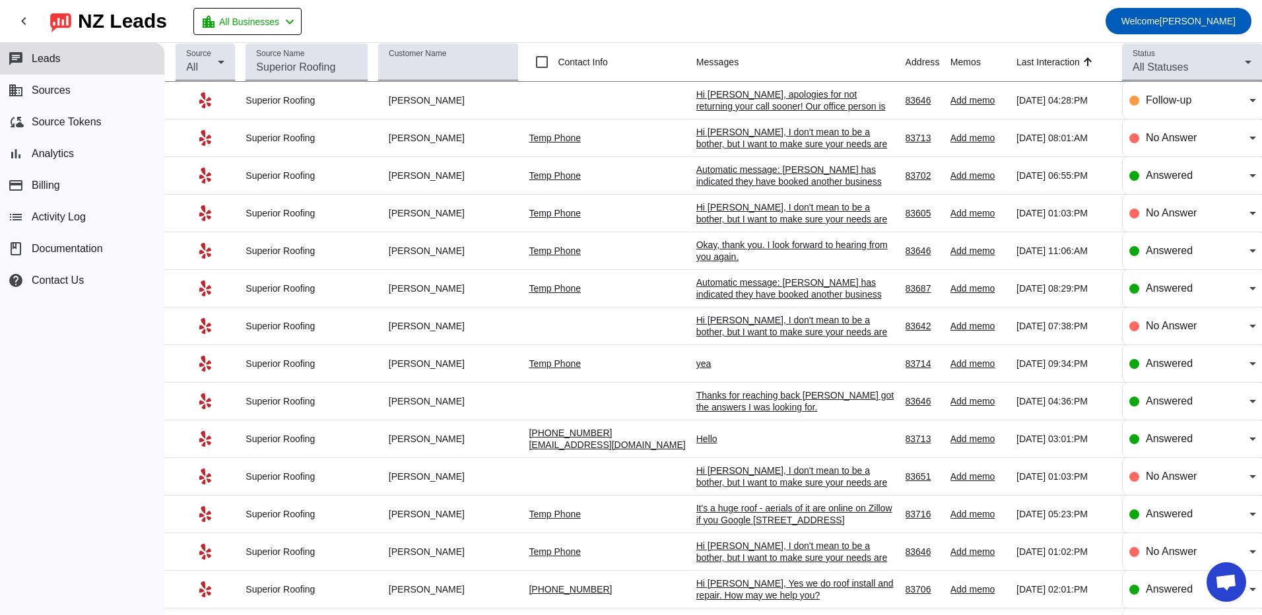
click at [577, 215] on link "Temp Phone" at bounding box center [555, 213] width 52 height 11
